Goal: Information Seeking & Learning: Learn about a topic

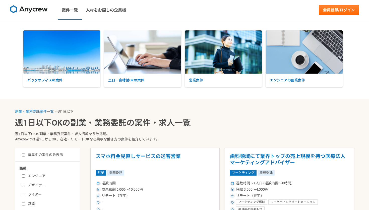
select select "1"
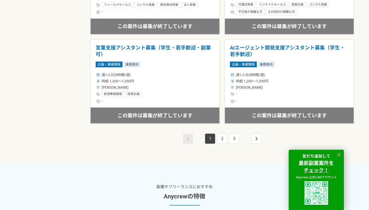
scroll to position [914, 0]
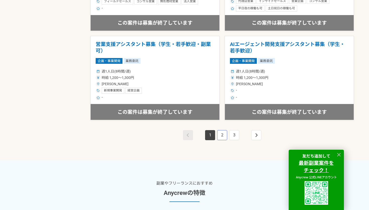
click at [223, 135] on link "2" at bounding box center [222, 135] width 10 height 10
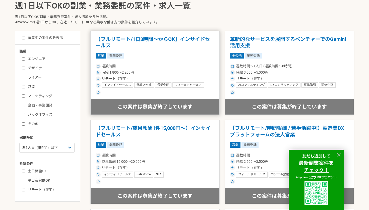
scroll to position [109, 0]
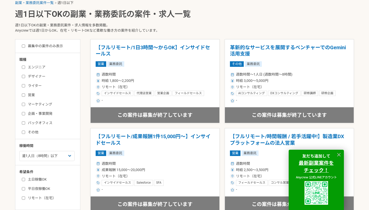
click at [24, 69] on input "エンジニア" at bounding box center [23, 67] width 3 height 3
checkbox input "true"
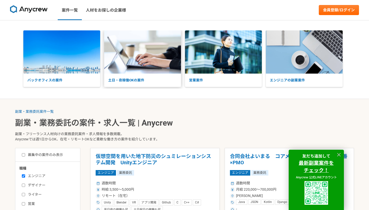
click at [121, 68] on img at bounding box center [142, 51] width 77 height 43
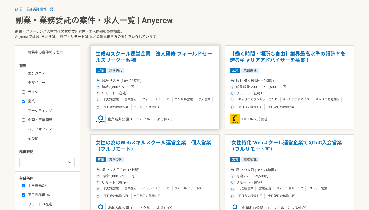
scroll to position [107, 0]
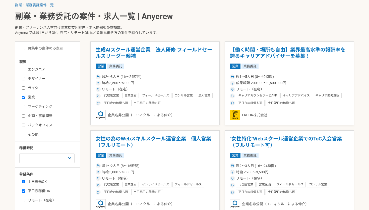
click at [24, 71] on input "エンジニア" at bounding box center [23, 69] width 3 height 3
checkbox input "true"
click at [24, 96] on input "営業" at bounding box center [23, 97] width 3 height 3
checkbox input "false"
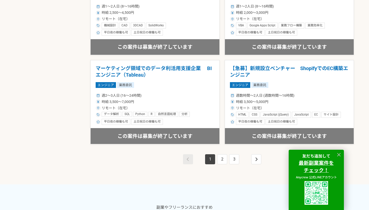
scroll to position [898, 0]
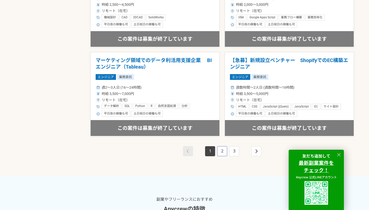
click at [221, 150] on link "2" at bounding box center [222, 151] width 10 height 10
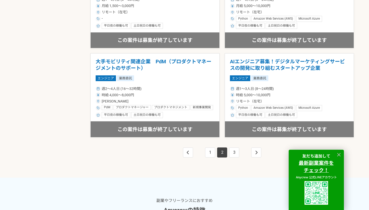
scroll to position [898, 0]
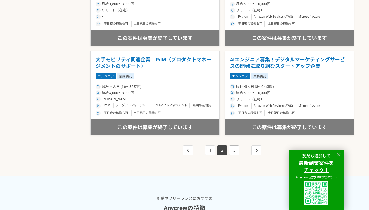
click at [233, 151] on link "3" at bounding box center [234, 150] width 10 height 10
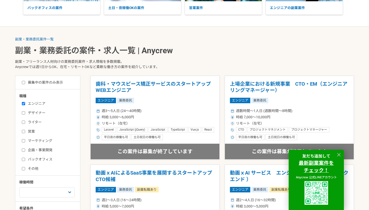
scroll to position [73, 0]
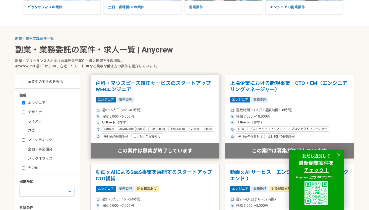
click at [166, 84] on h1 "歯科・マウスピース矯正サービスのスタートアップ　　WEBエンジニア" at bounding box center [155, 86] width 119 height 13
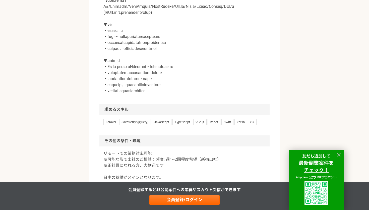
scroll to position [415, 0]
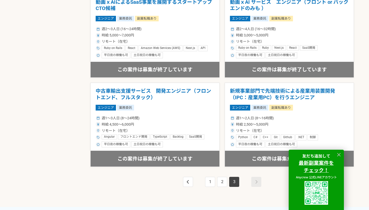
scroll to position [459, 0]
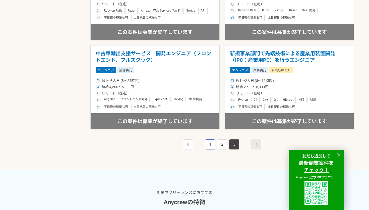
click at [210, 145] on link "1" at bounding box center [210, 144] width 10 height 10
